Goal: Check status: Check status

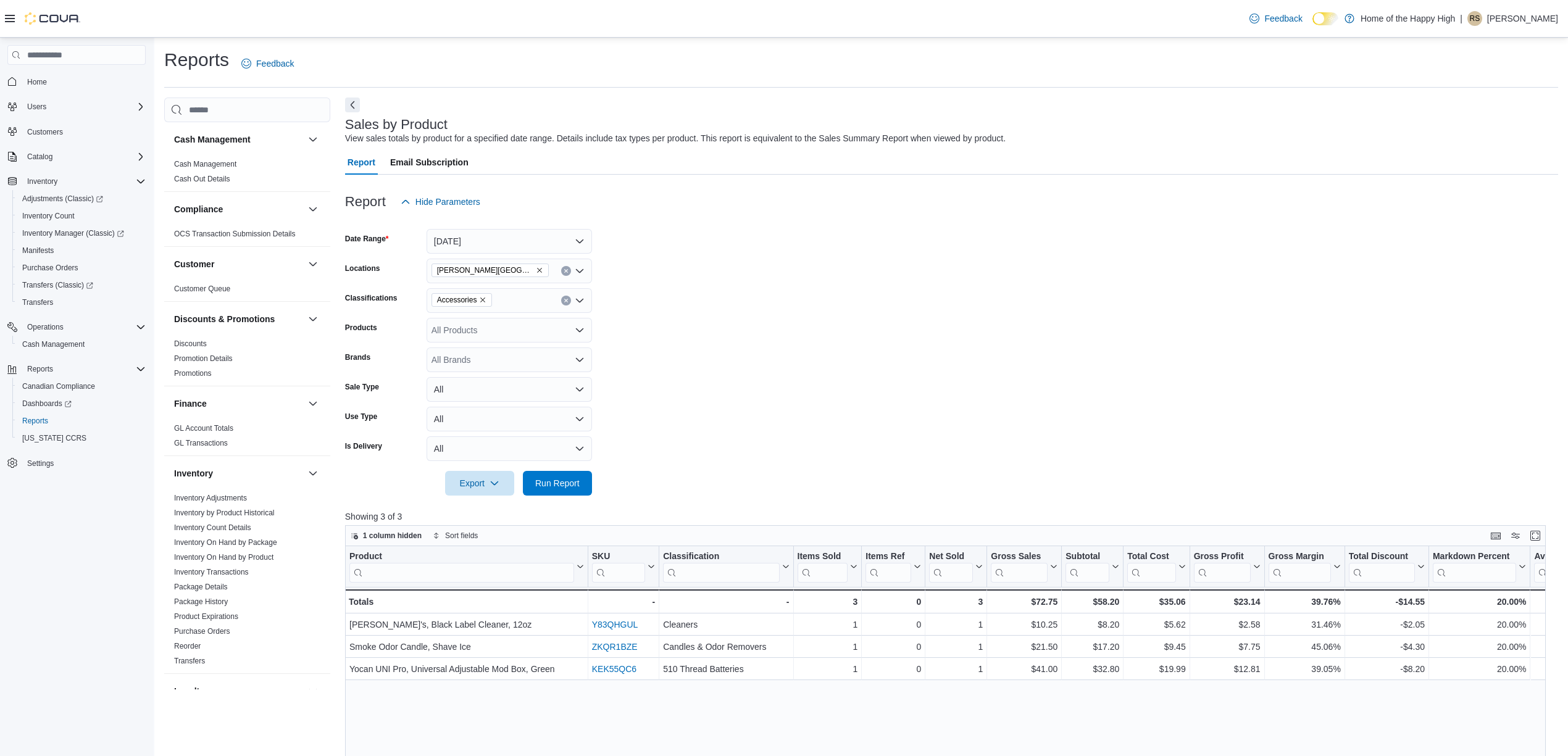
scroll to position [566, 0]
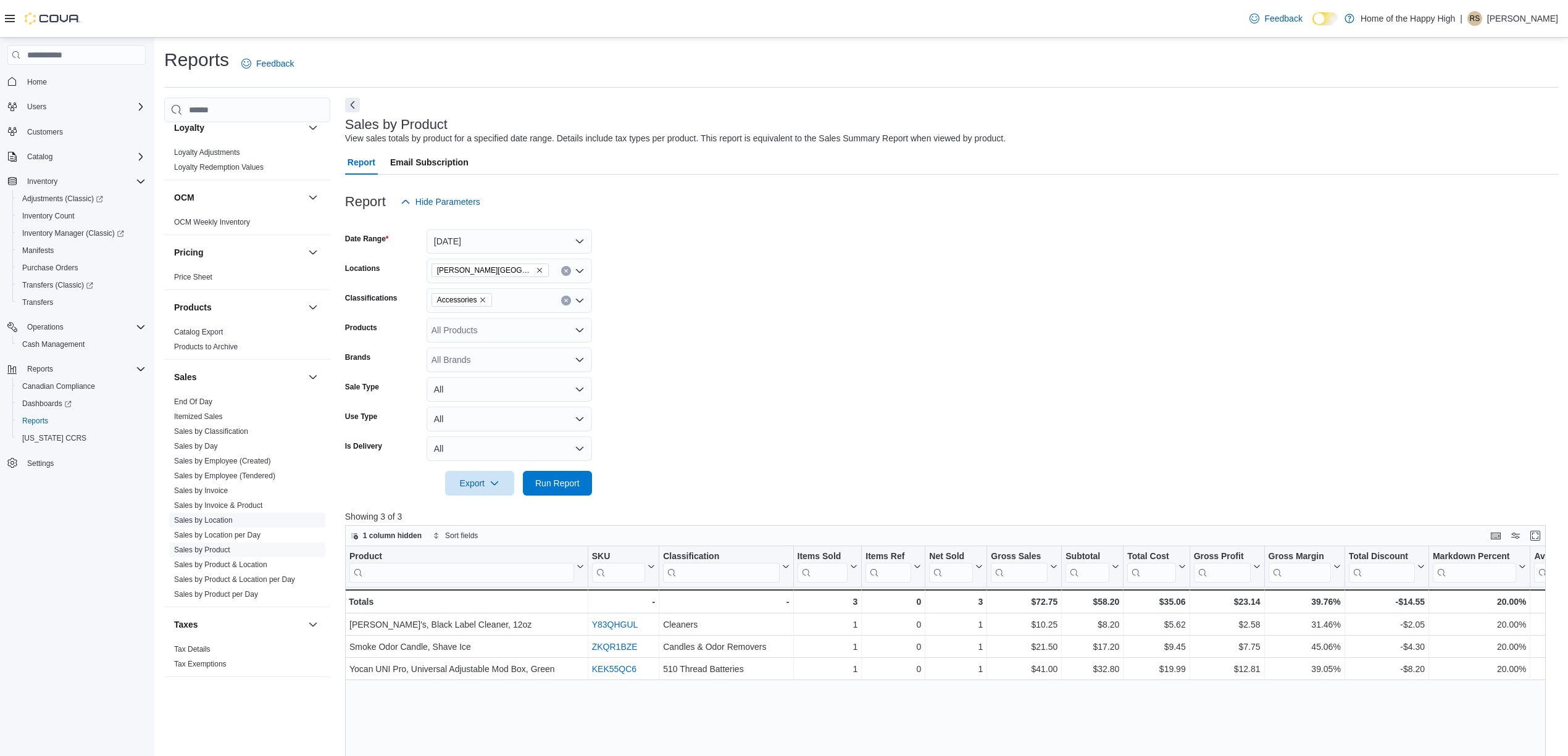
click at [222, 519] on link "Sales by Location" at bounding box center [204, 520] width 59 height 9
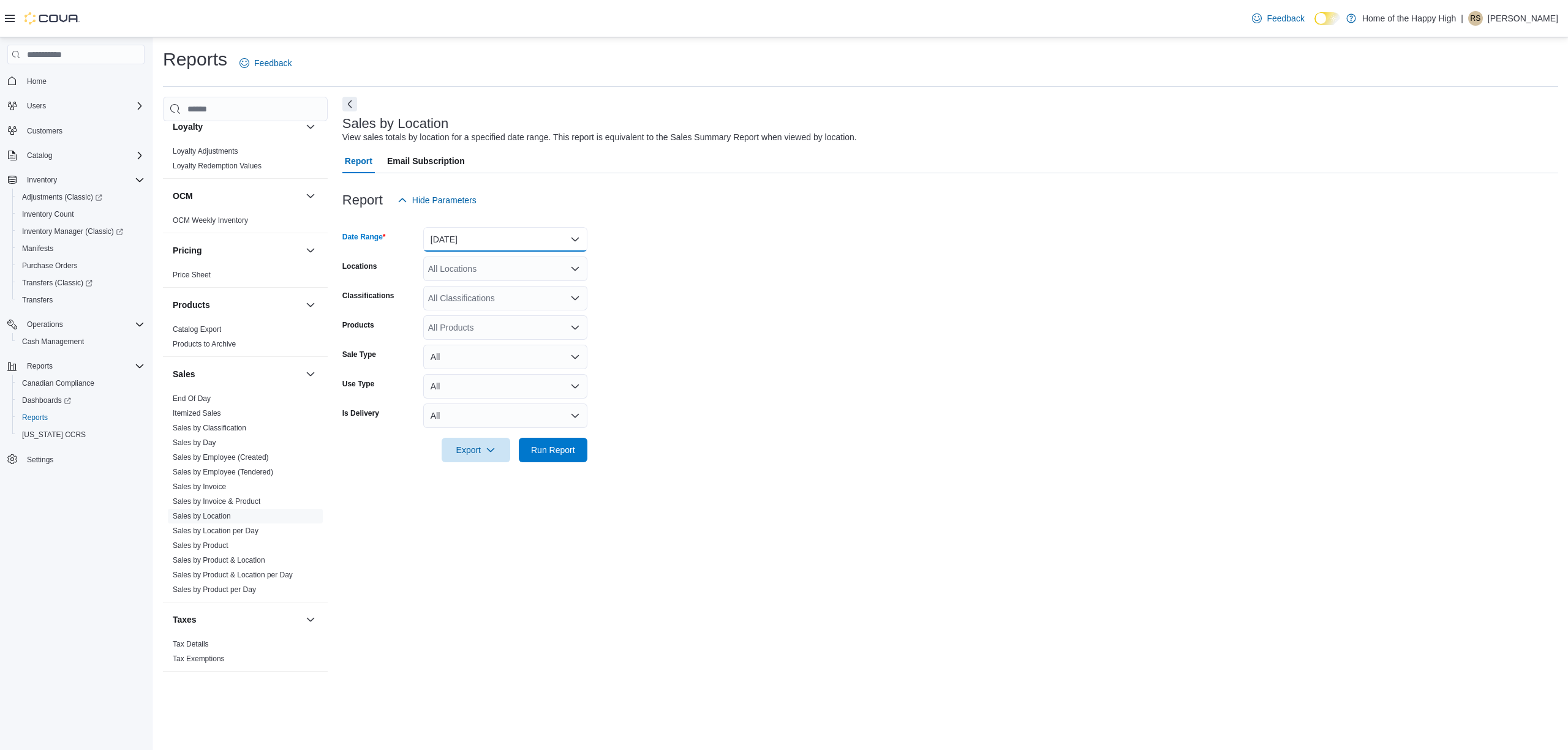
drag, startPoint x: 502, startPoint y: 238, endPoint x: 502, endPoint y: 250, distance: 12.0
click at [504, 239] on button "[DATE]" at bounding box center [506, 239] width 164 height 25
click at [485, 274] on button "Custom Date" at bounding box center [506, 264] width 164 height 25
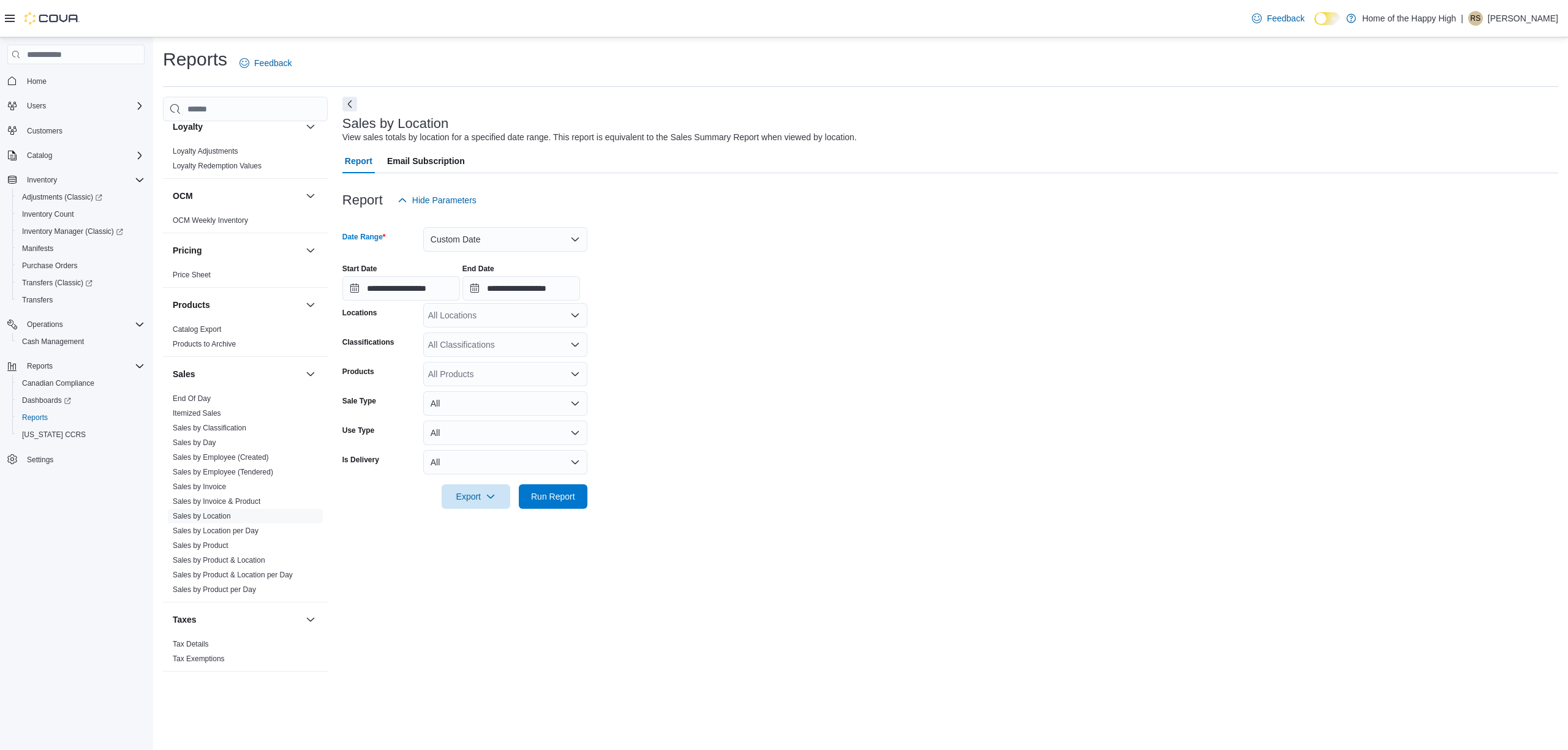
click at [512, 223] on div at bounding box center [950, 220] width 1215 height 15
click at [510, 245] on button "Custom Date" at bounding box center [506, 239] width 164 height 25
click at [497, 290] on span "[DATE]" at bounding box center [512, 288] width 140 height 15
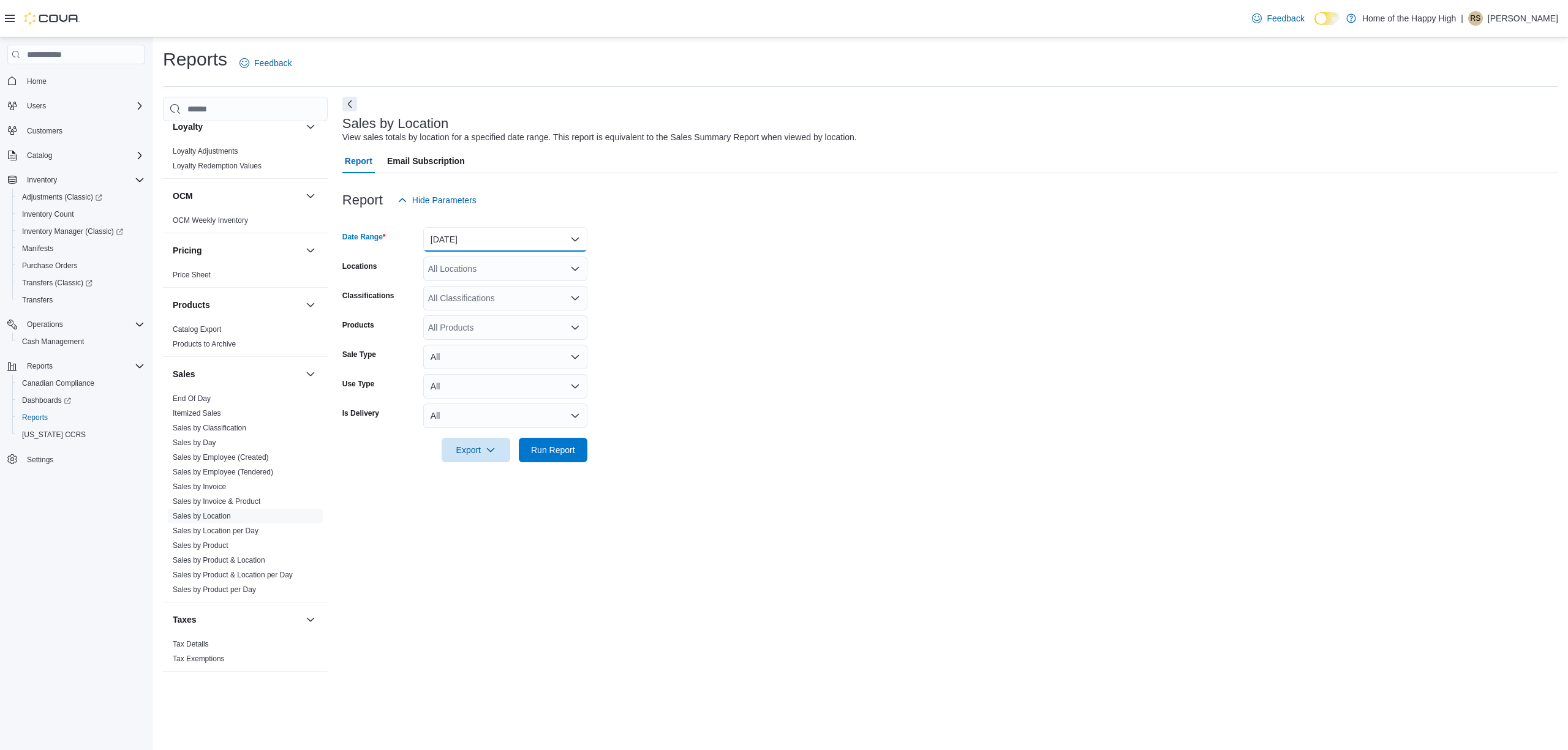
click at [539, 247] on button "[DATE]" at bounding box center [506, 239] width 164 height 25
click at [539, 263] on span "Custom Date" at bounding box center [512, 264] width 140 height 15
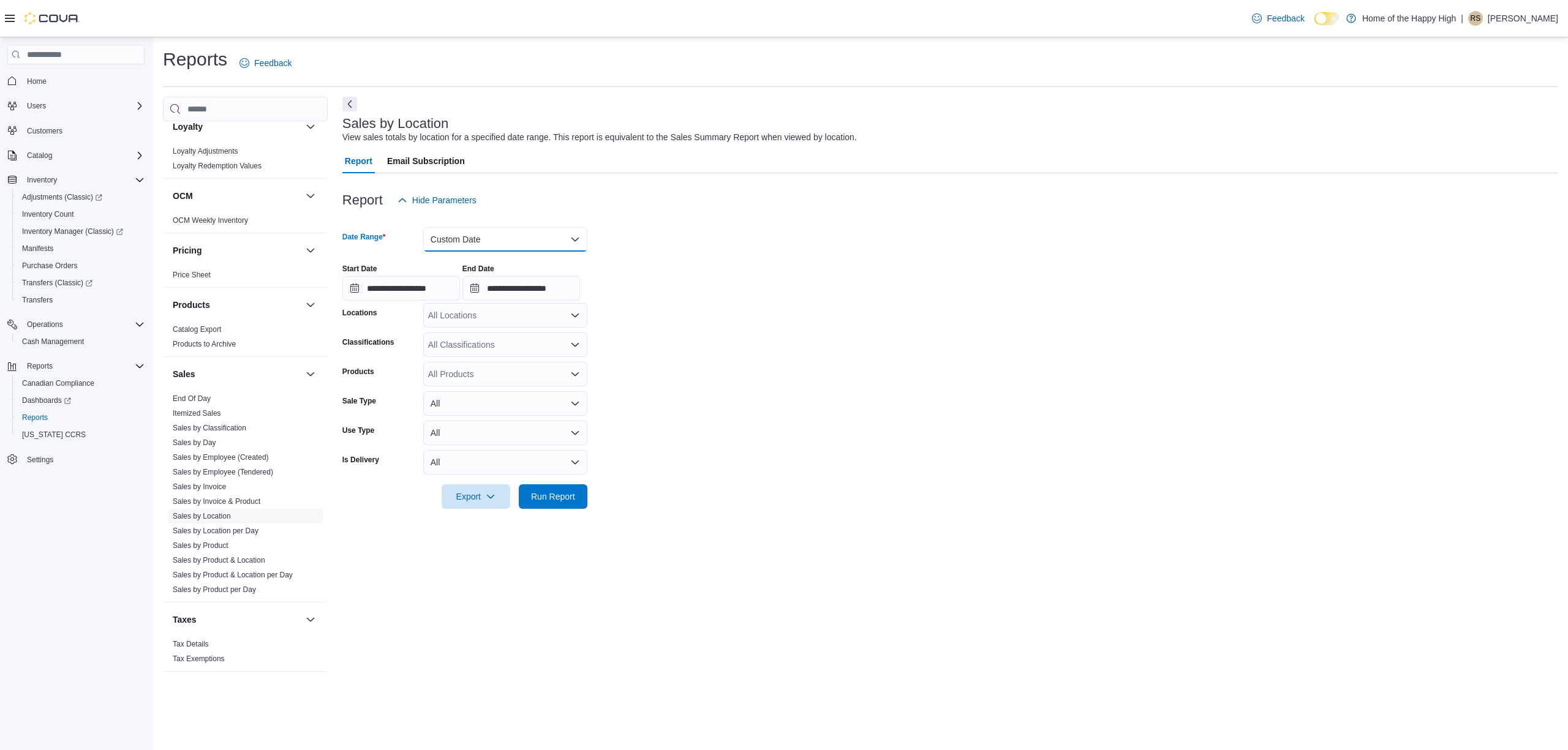
drag, startPoint x: 469, startPoint y: 236, endPoint x: 464, endPoint y: 248, distance: 13.0
click at [468, 238] on button "Custom Date" at bounding box center [506, 239] width 164 height 25
click at [452, 284] on span "[DATE]" at bounding box center [512, 288] width 140 height 15
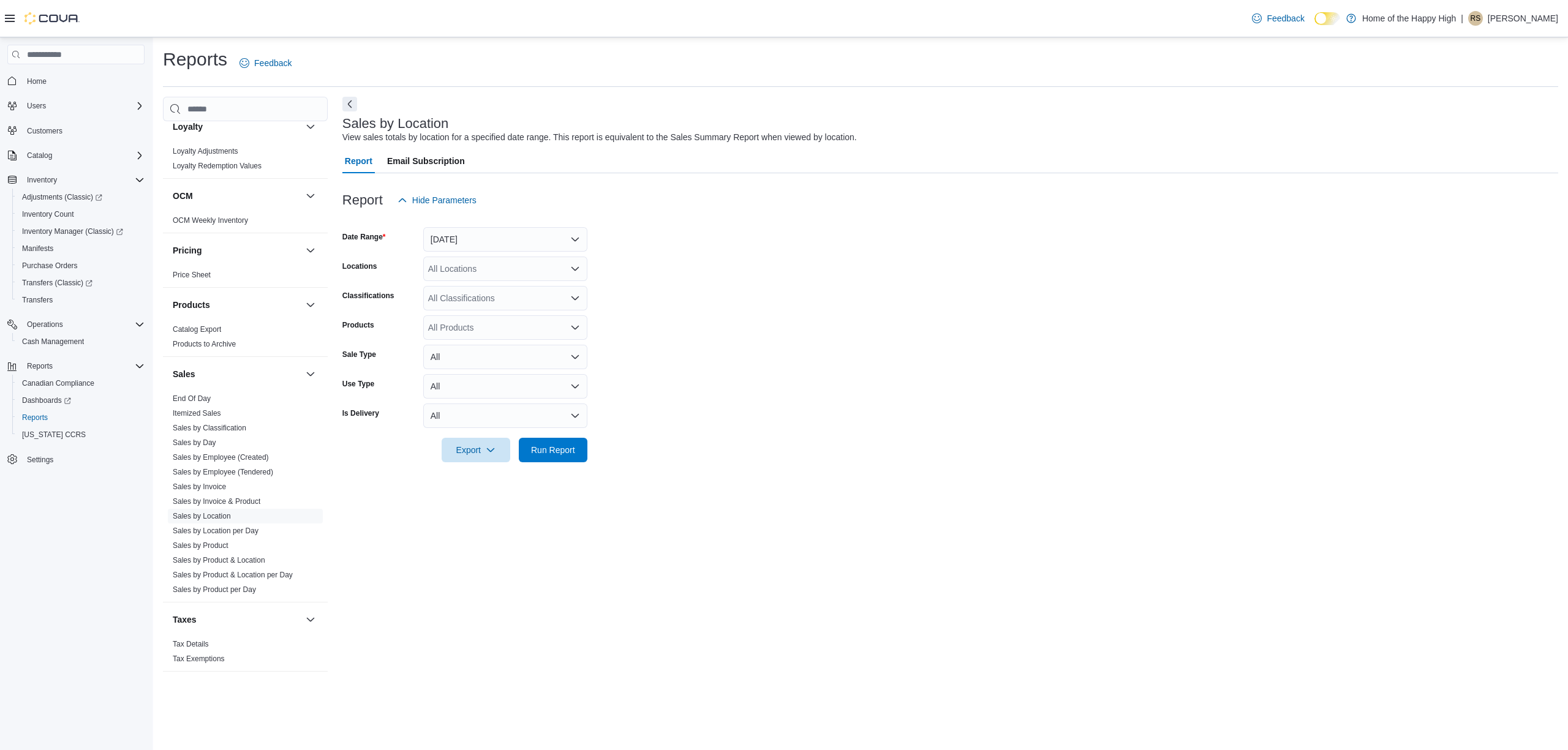
click at [501, 254] on form "Date Range [DATE] Locations All Locations Classifications All Classifications P…" at bounding box center [950, 337] width 1215 height 250
click at [496, 275] on div "All Locations" at bounding box center [506, 268] width 164 height 25
type input "****"
click at [545, 277] on div "****" at bounding box center [506, 268] width 164 height 25
click at [547, 282] on button "[PERSON_NAME][GEOGRAPHIC_DATA] - Fire & Flower" at bounding box center [506, 290] width 164 height 18
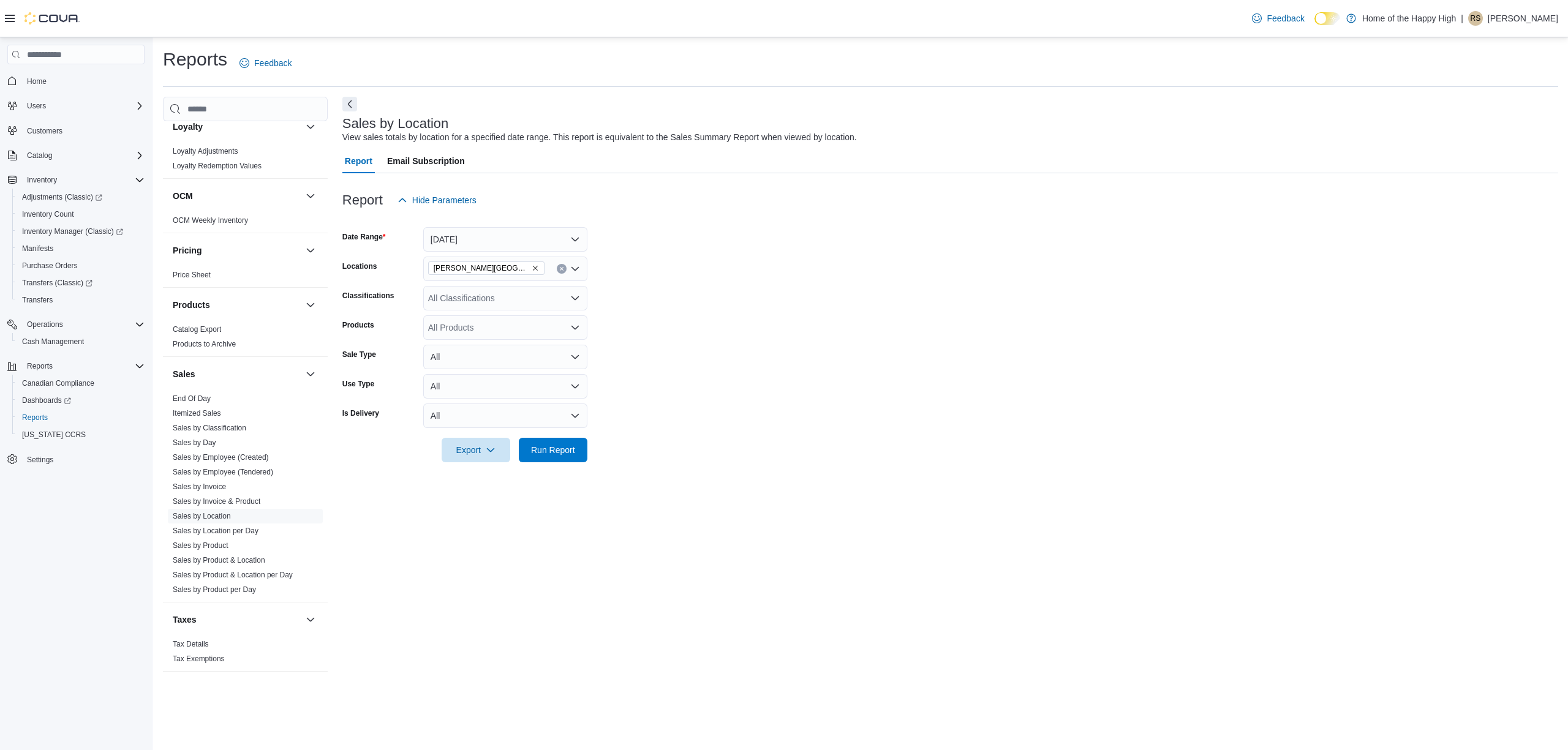
click at [612, 310] on form "Date Range [DATE] Locations [GEOGRAPHIC_DATA][PERSON_NAME][GEOGRAPHIC_DATA] - F…" at bounding box center [950, 337] width 1215 height 250
click at [581, 439] on button "Run Report" at bounding box center [553, 449] width 68 height 25
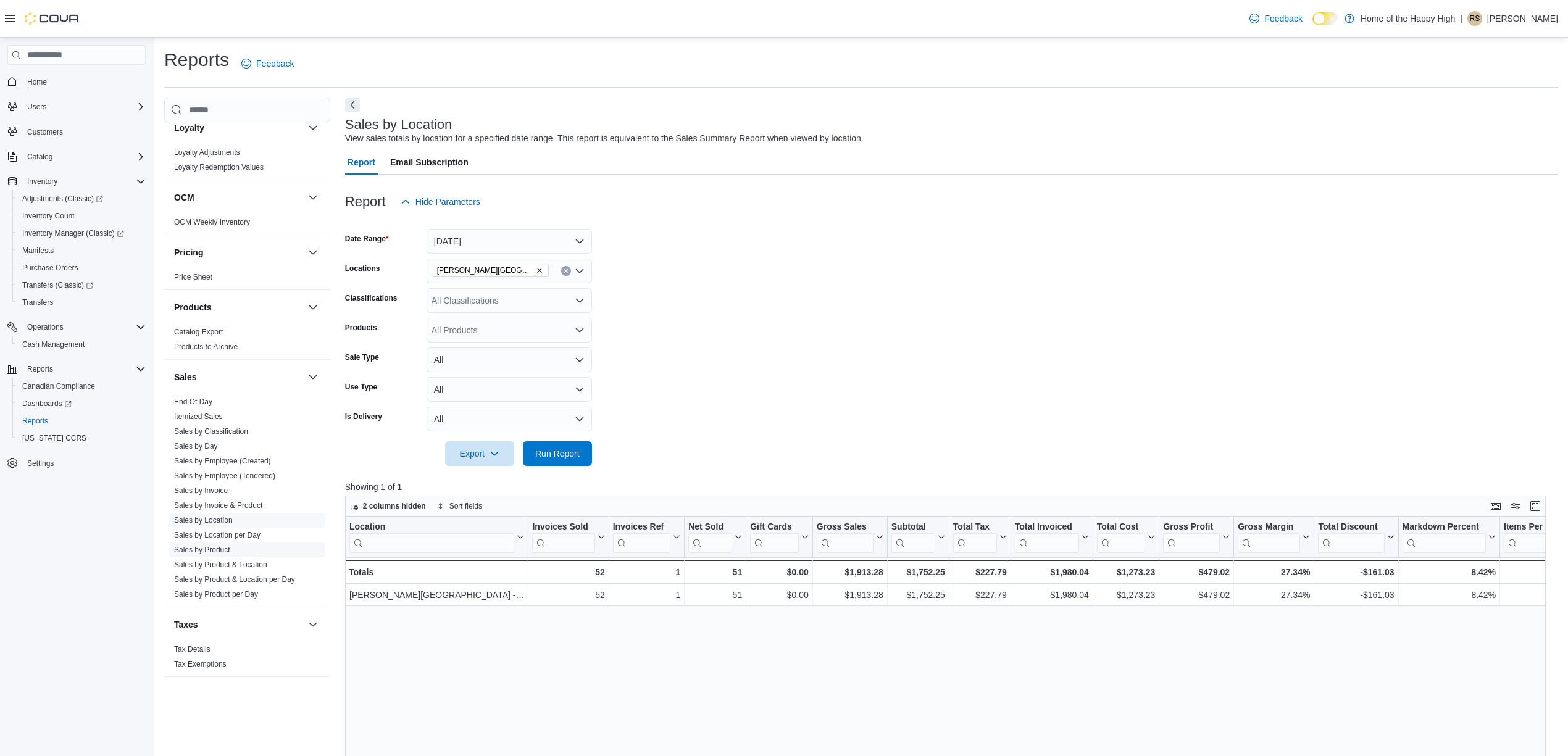
click at [226, 550] on link "Sales by Product" at bounding box center [202, 550] width 56 height 9
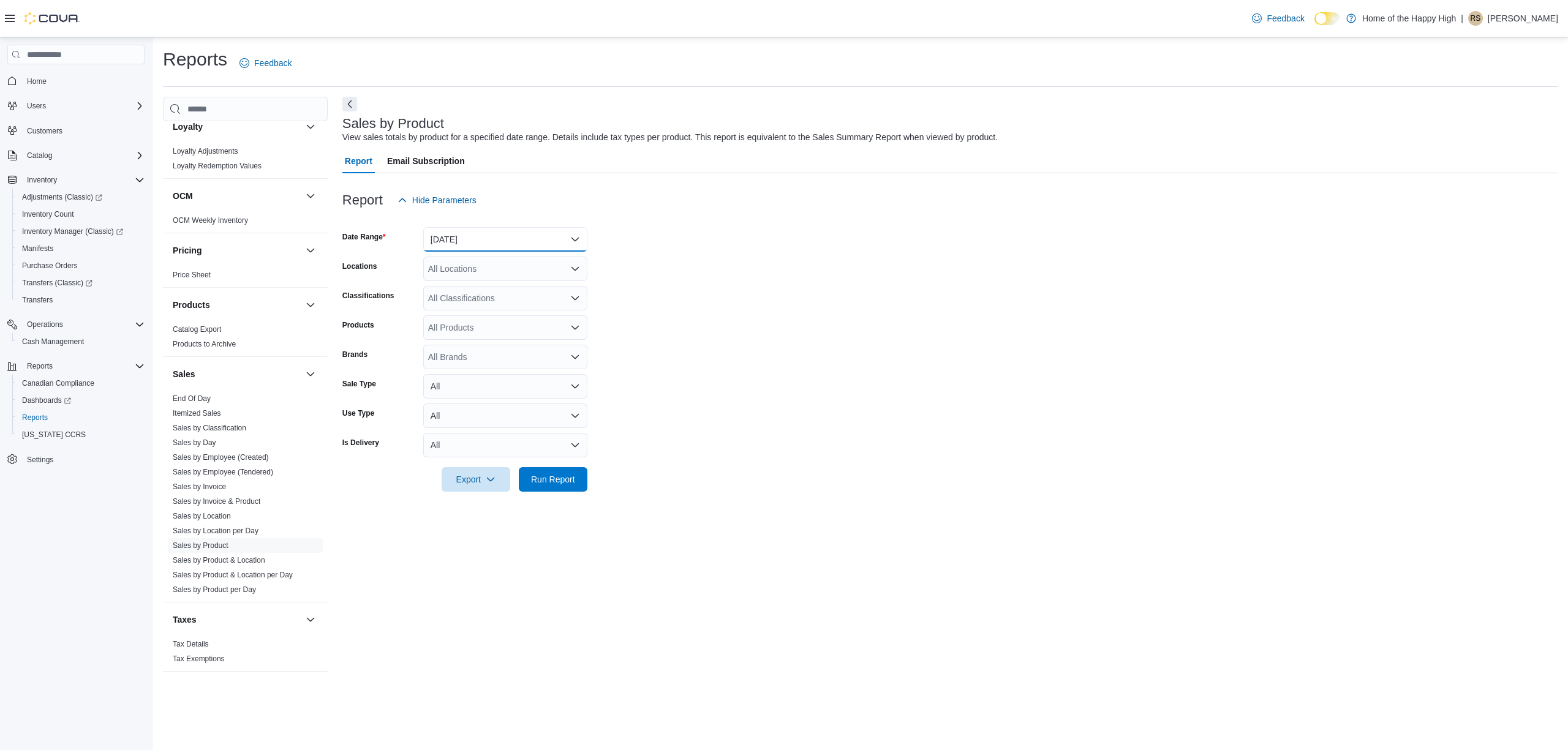
click at [504, 248] on button "[DATE]" at bounding box center [506, 239] width 164 height 25
click at [478, 297] on button "[DATE]" at bounding box center [506, 288] width 164 height 25
click at [486, 268] on div "All Locations" at bounding box center [506, 268] width 164 height 25
type input "****"
click at [569, 290] on span "[PERSON_NAME][GEOGRAPHIC_DATA] - Fire & Flower" at bounding box center [583, 290] width 219 height 12
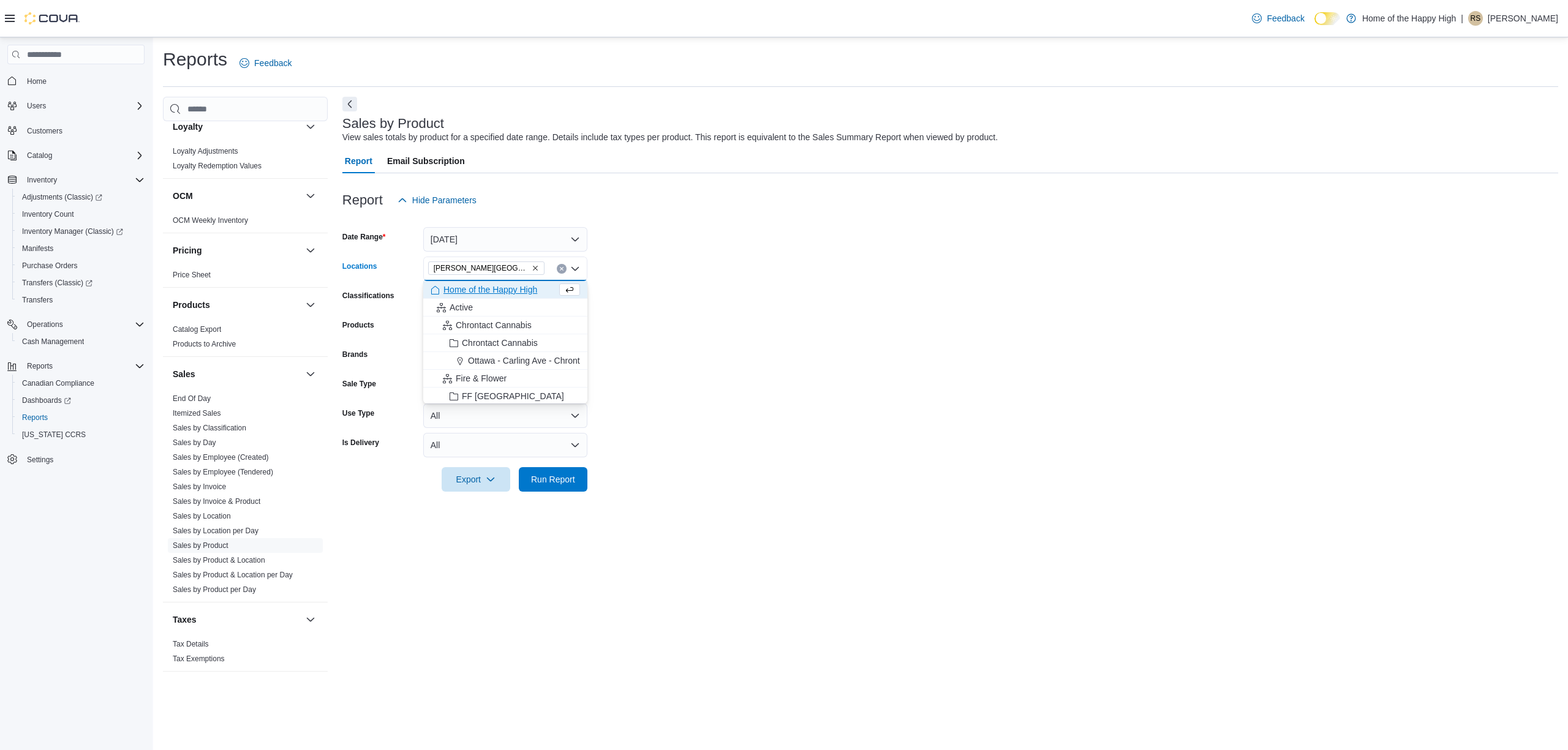
drag, startPoint x: 675, startPoint y: 317, endPoint x: 551, endPoint y: 415, distance: 158.1
click at [676, 319] on form "Date Range [DATE] Locations [GEOGRAPHIC_DATA][PERSON_NAME][GEOGRAPHIC_DATA] - F…" at bounding box center [950, 352] width 1215 height 279
drag, startPoint x: 577, startPoint y: 486, endPoint x: 572, endPoint y: 478, distance: 9.4
click at [575, 483] on span "Run Report" at bounding box center [553, 478] width 54 height 25
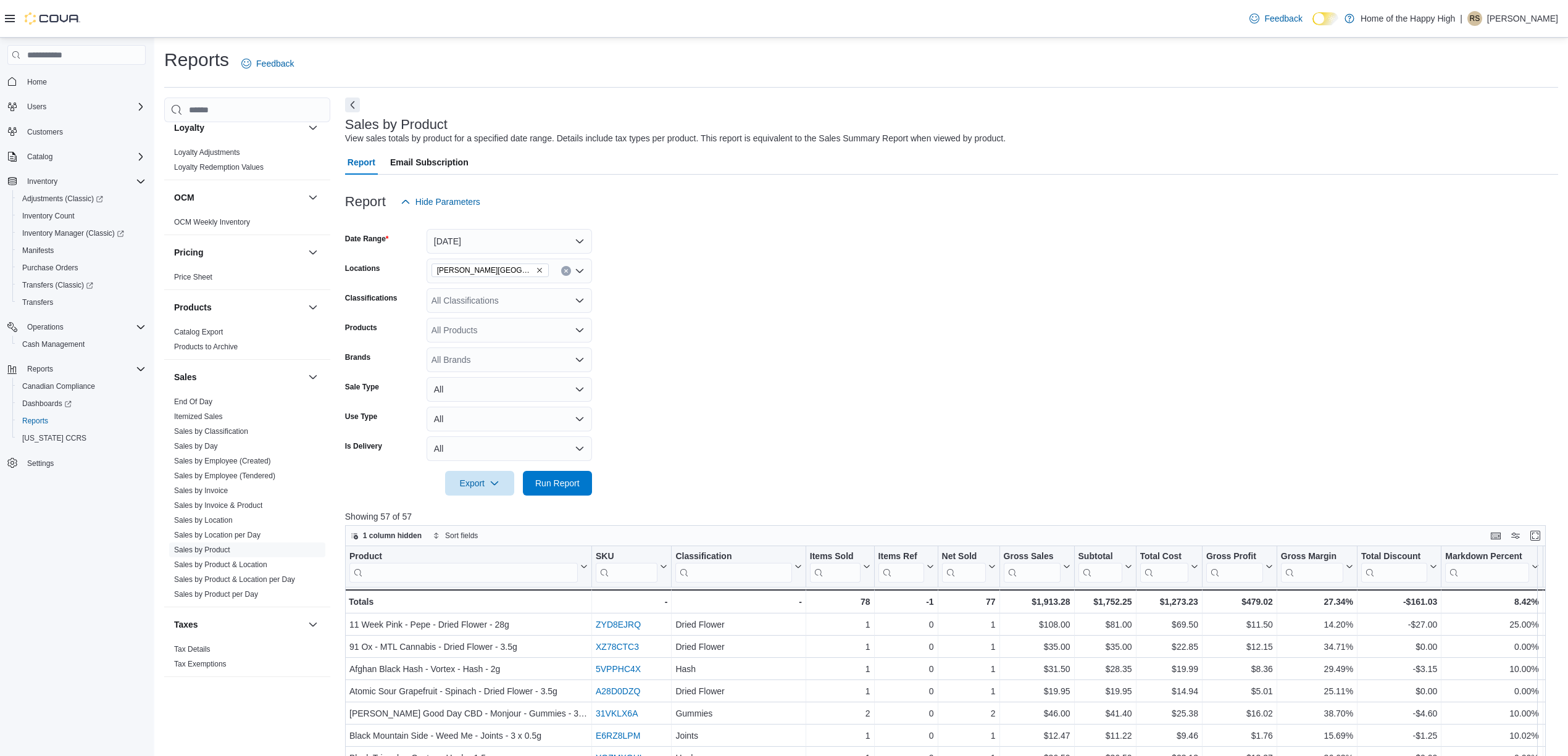
click at [540, 267] on icon "Remove Kingston - Brock Street - Fire & Flower from selection in this group" at bounding box center [539, 270] width 7 height 7
click at [536, 269] on div "All Locations Combo box. Selected. Combo box input. All Locations. Type some te…" at bounding box center [510, 270] width 166 height 25
type input "****"
click at [586, 309] on button "North Bay - [PERSON_NAME] Terrace - Fire & Flower" at bounding box center [510, 310] width 166 height 18
click at [549, 483] on span "Run Report" at bounding box center [557, 482] width 45 height 12
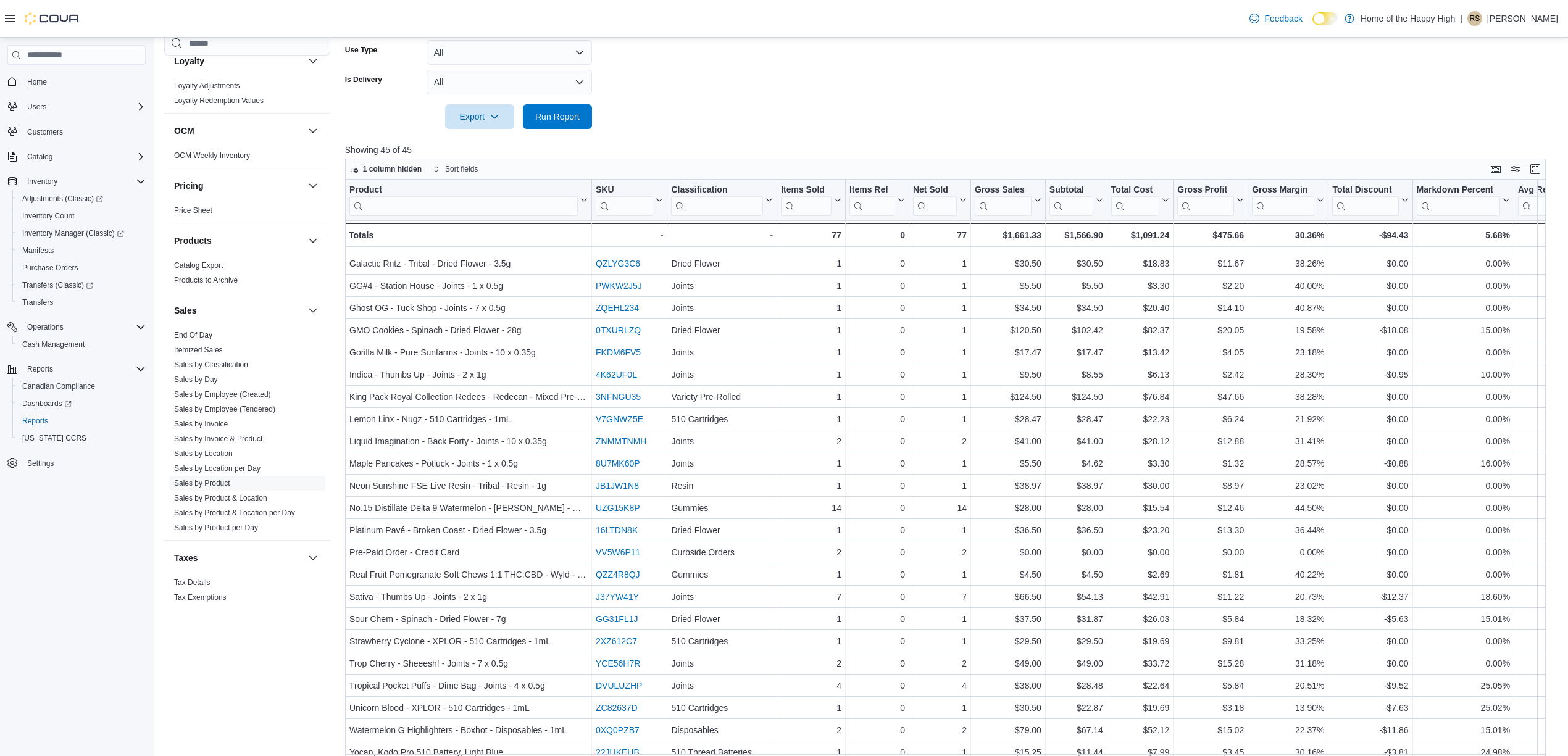
scroll to position [384, 0]
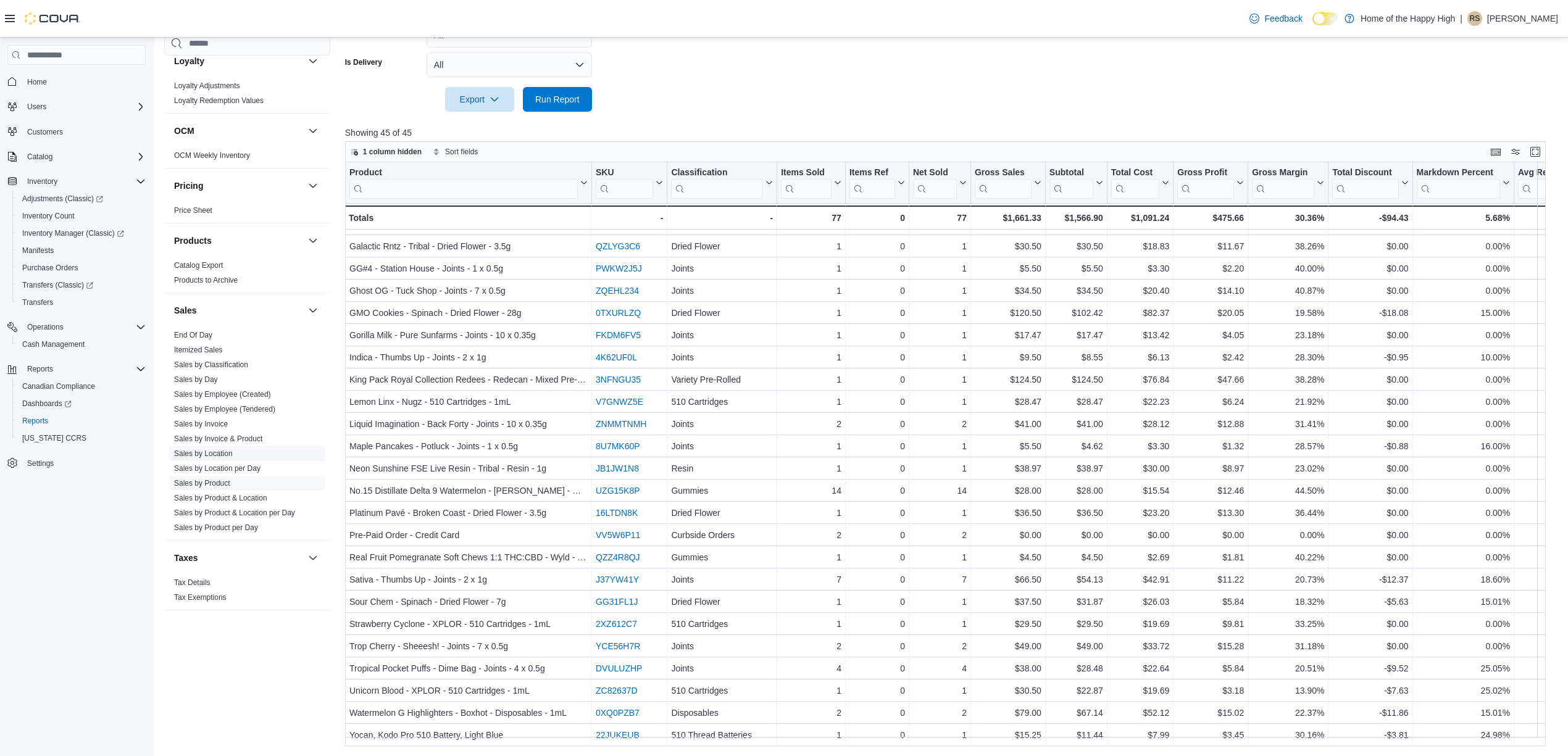
click at [206, 455] on link "Sales by Location" at bounding box center [204, 453] width 59 height 9
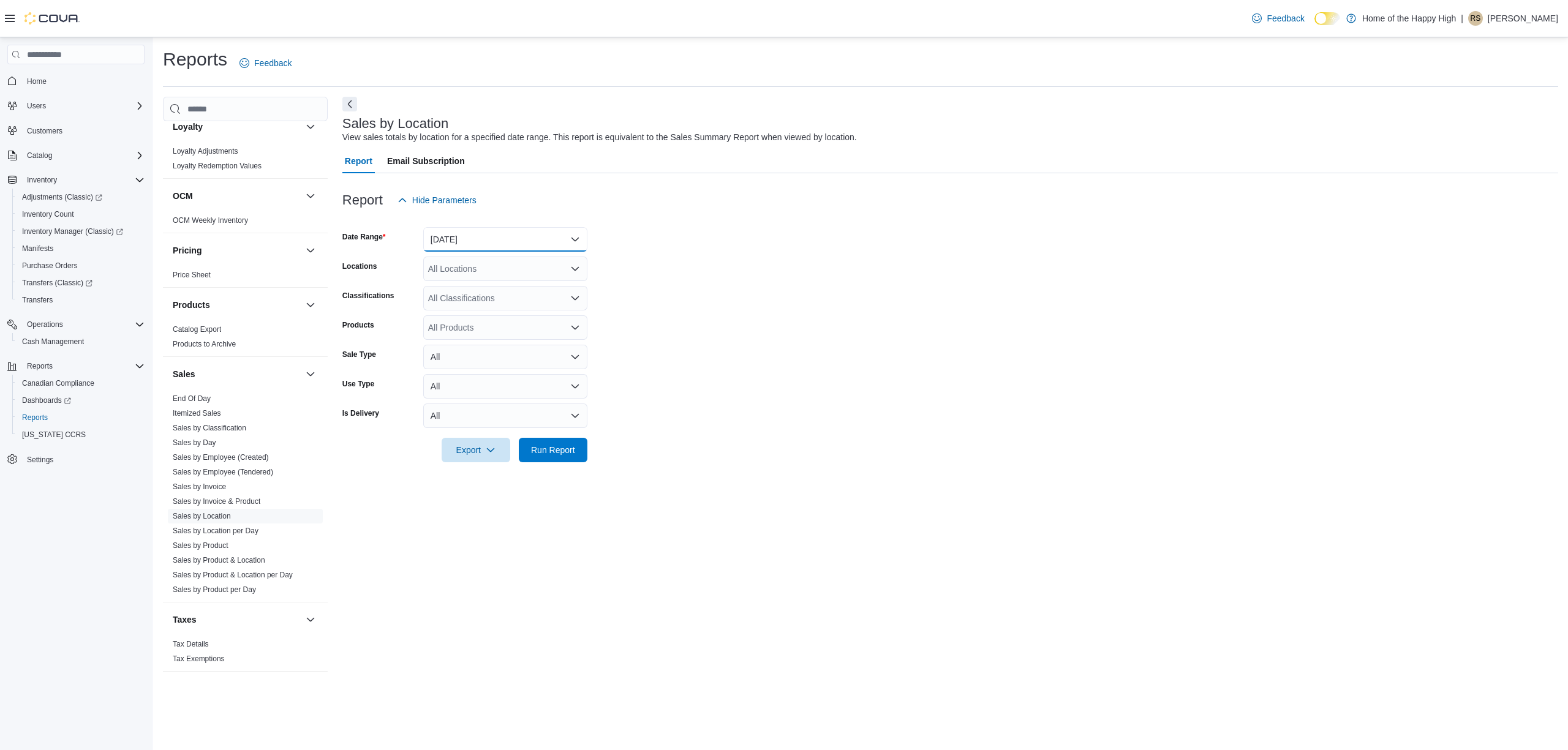
click at [468, 242] on button "[DATE]" at bounding box center [506, 239] width 164 height 25
click at [455, 278] on button "[DATE]" at bounding box center [506, 288] width 164 height 25
click at [475, 262] on div "All Locations" at bounding box center [506, 268] width 164 height 25
type input "****"
click at [488, 288] on span "Chatham - [GEOGRAPHIC_DATA] - Fire & Flower" at bounding box center [569, 290] width 190 height 12
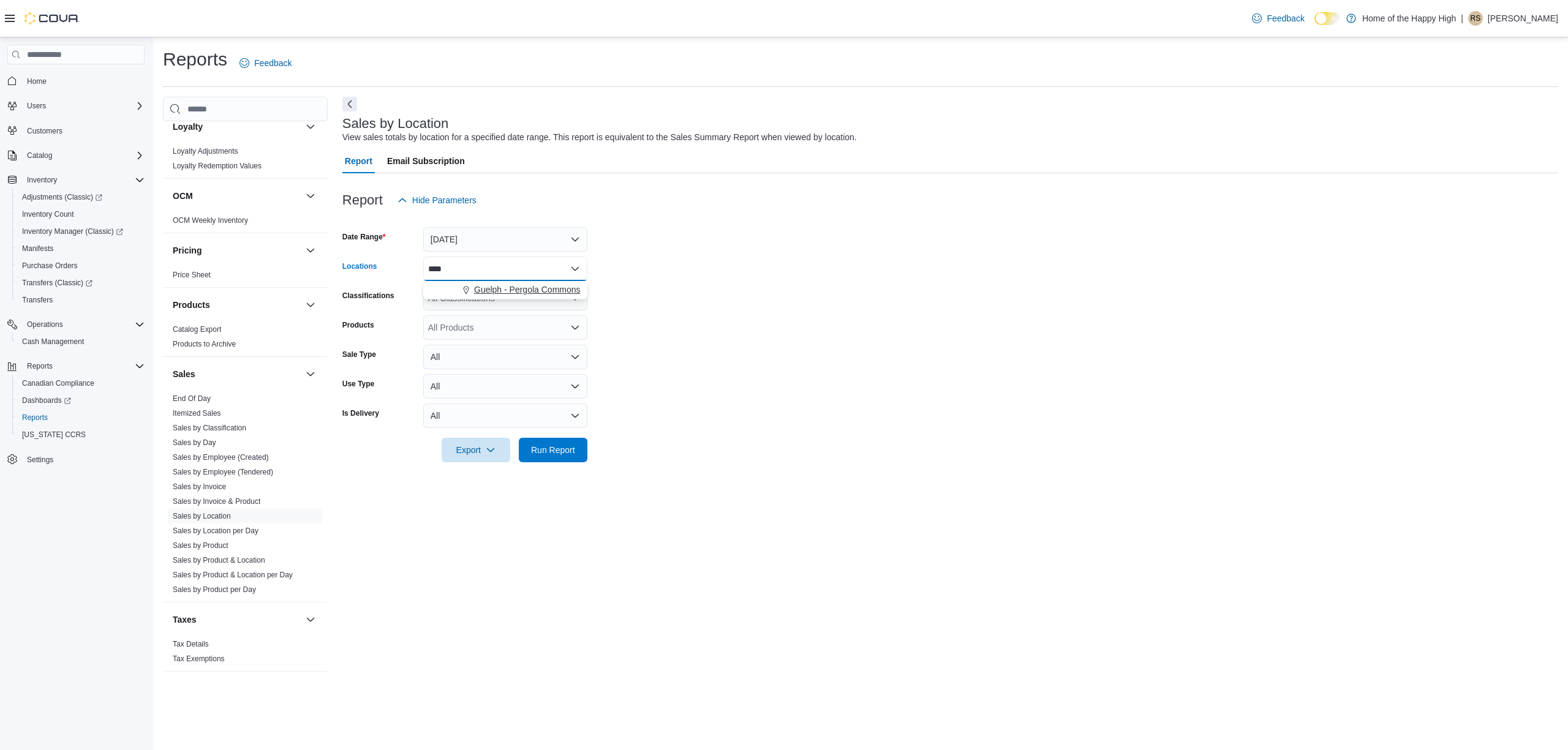
type input "****"
click at [485, 288] on span "Guelph - Pergola Commons - Fire & Flower" at bounding box center [556, 290] width 165 height 12
click at [681, 387] on form "Date Range [DATE] Locations Guelph - Pergola Commons - Fire & Flower Classifica…" at bounding box center [950, 337] width 1215 height 250
click at [567, 443] on span "Run Report" at bounding box center [553, 449] width 54 height 25
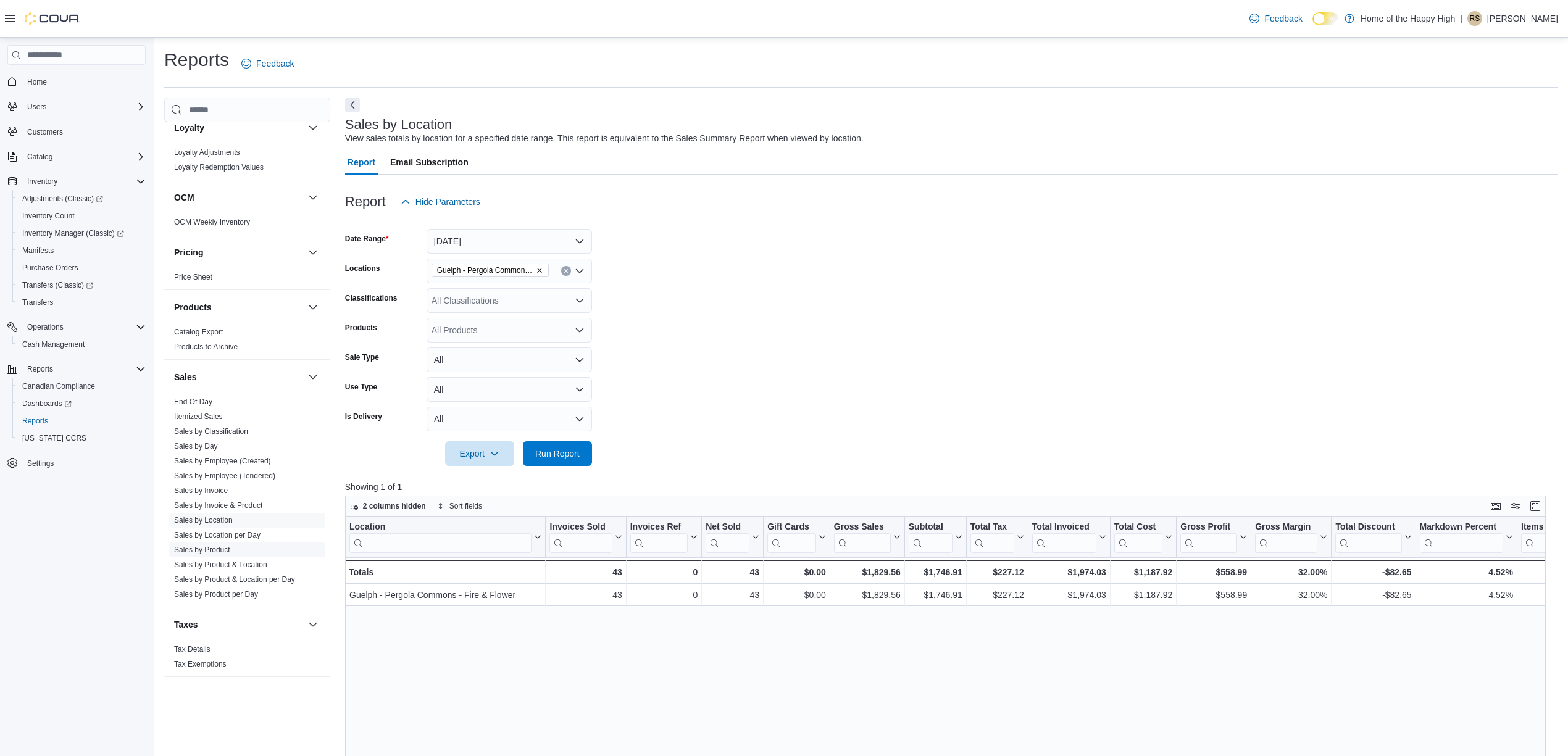
click at [216, 546] on link "Sales by Product" at bounding box center [202, 550] width 56 height 9
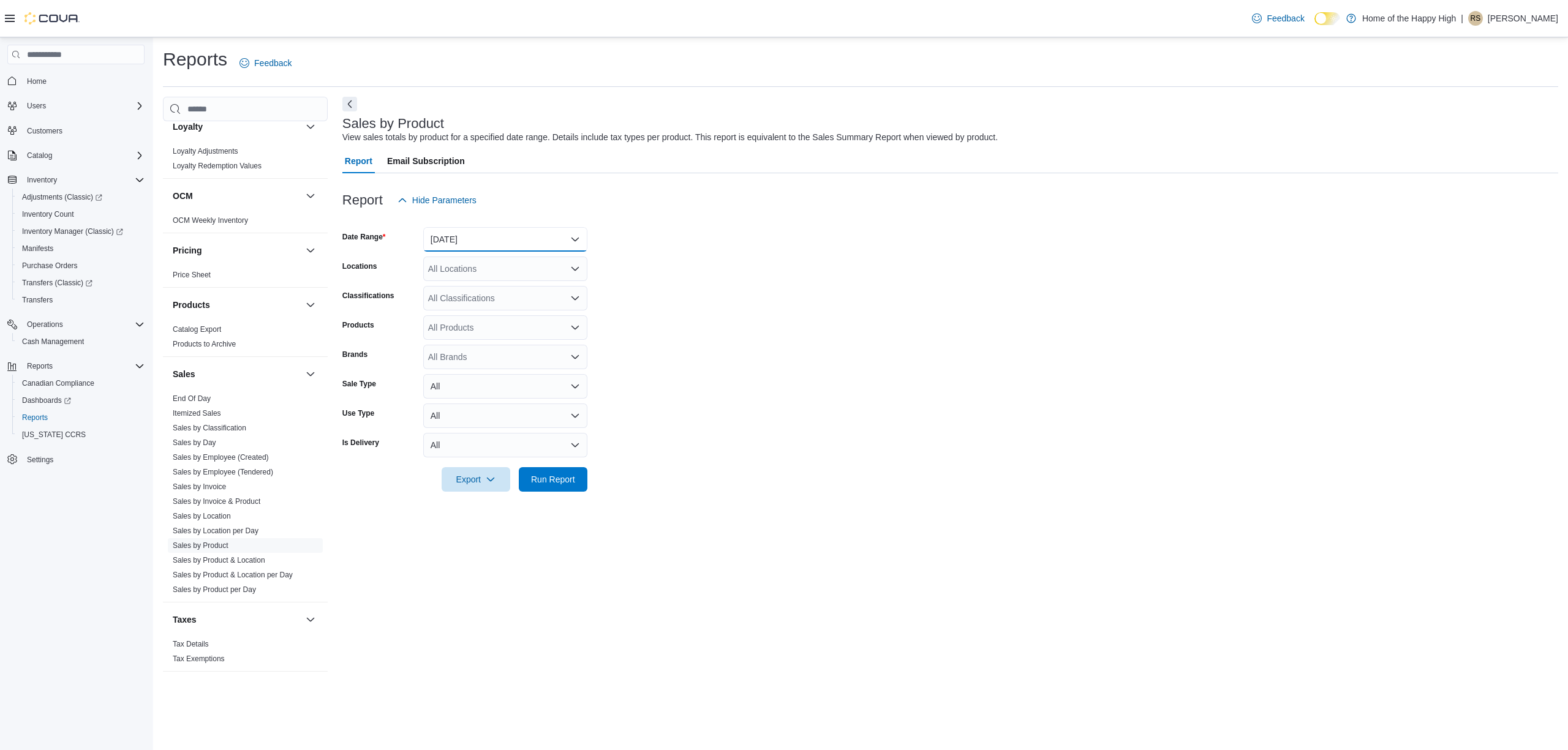
click at [464, 248] on button "[DATE]" at bounding box center [506, 239] width 164 height 25
click at [457, 294] on span "[DATE]" at bounding box center [512, 288] width 140 height 15
click at [478, 264] on div "All Locations" at bounding box center [506, 268] width 164 height 25
type input "****"
click at [465, 292] on icon "Choose from the following options" at bounding box center [466, 290] width 5 height 8
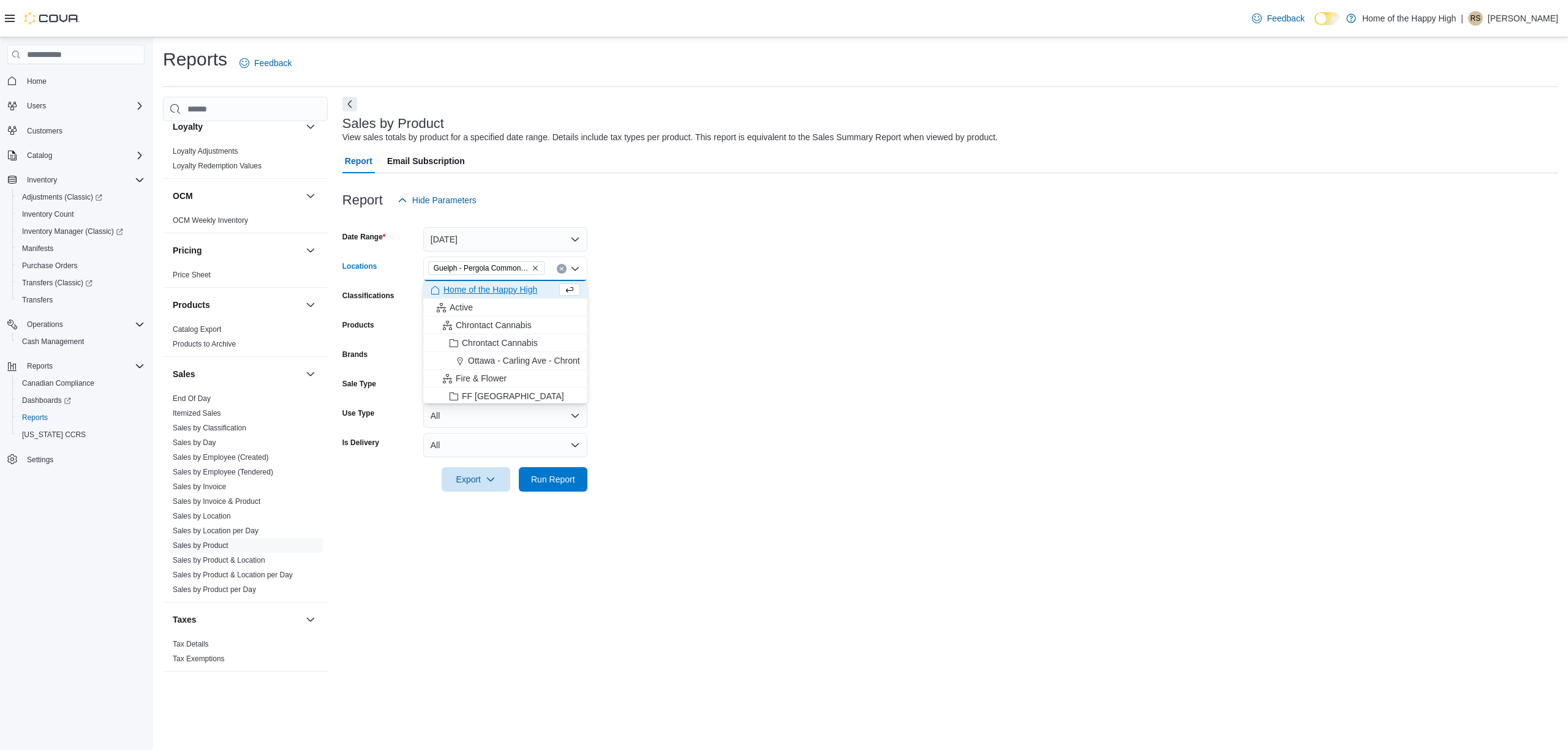
click at [742, 335] on form "Date Range [DATE] Locations [GEOGRAPHIC_DATA] - Pergola Commons - Fire & Flower…" at bounding box center [950, 352] width 1215 height 279
click at [572, 456] on button "All" at bounding box center [506, 445] width 164 height 25
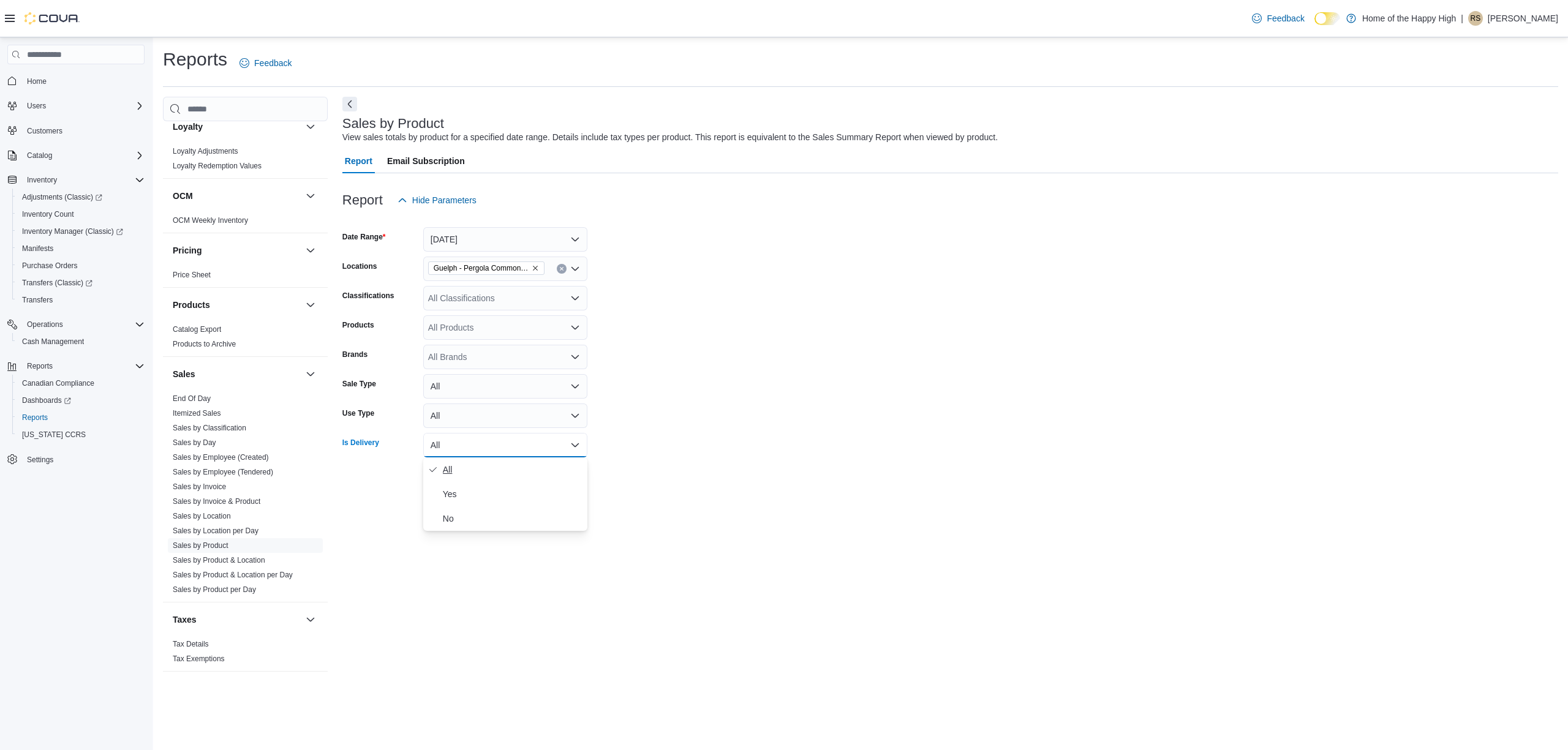
click at [571, 464] on span "All" at bounding box center [512, 470] width 140 height 15
click at [677, 447] on form "Date Range [DATE] Locations Guelph - Pergola Commons - Fire & Flower Classifica…" at bounding box center [950, 352] width 1215 height 279
click at [526, 486] on button "Run Report" at bounding box center [553, 478] width 68 height 25
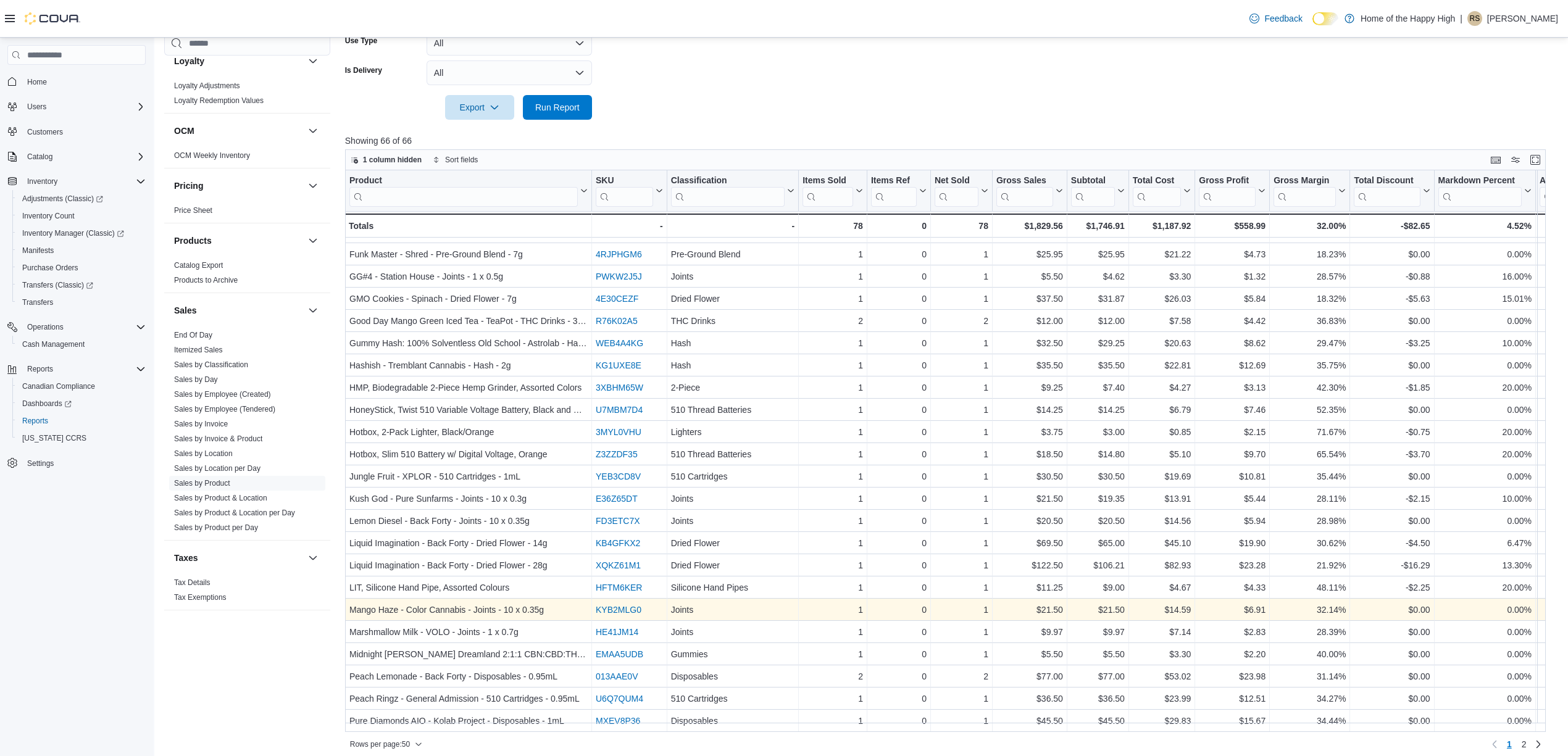
scroll to position [384, 0]
